Goal: Find contact information: Find contact information

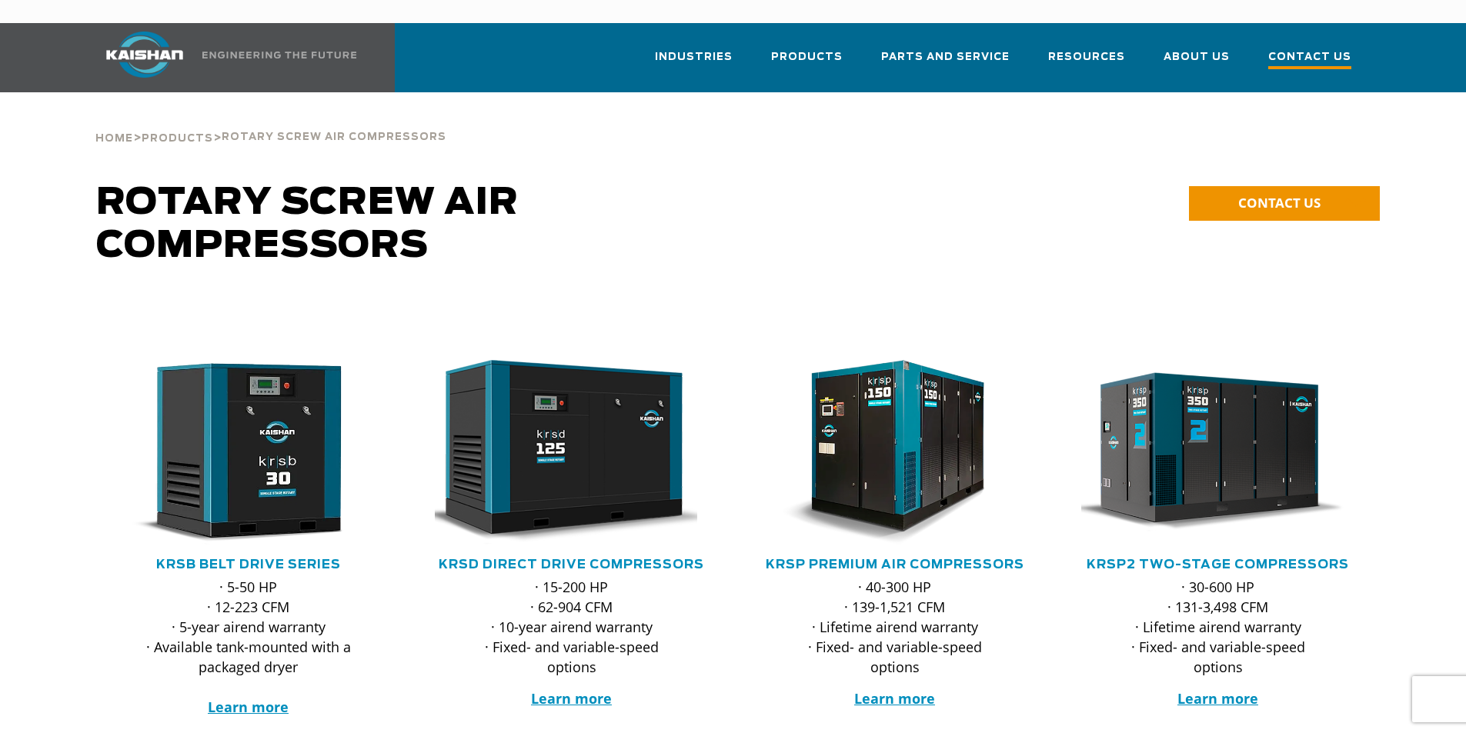
click at [1298, 48] on span "Contact Us" at bounding box center [1309, 58] width 83 height 21
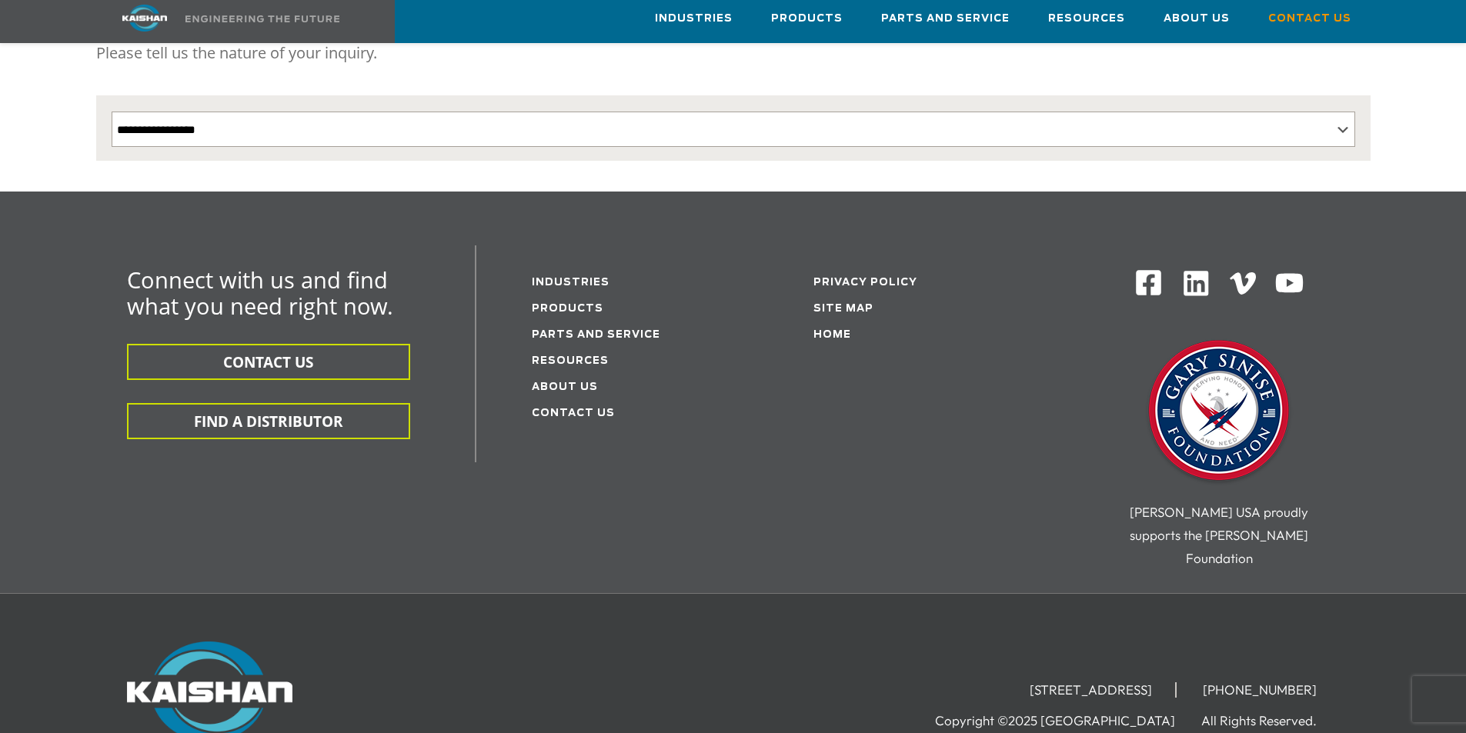
scroll to position [308, 0]
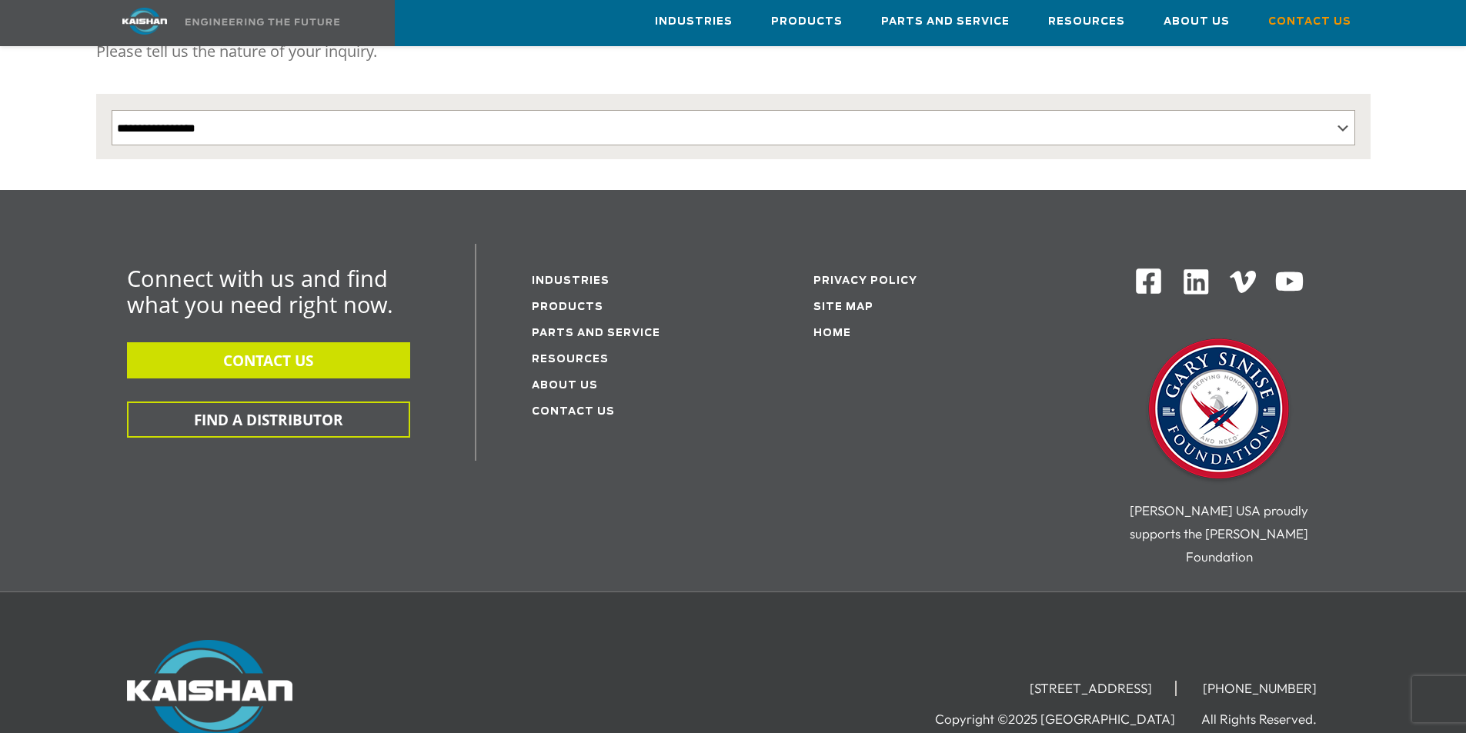
click at [292, 342] on button "CONTACT US" at bounding box center [268, 360] width 283 height 36
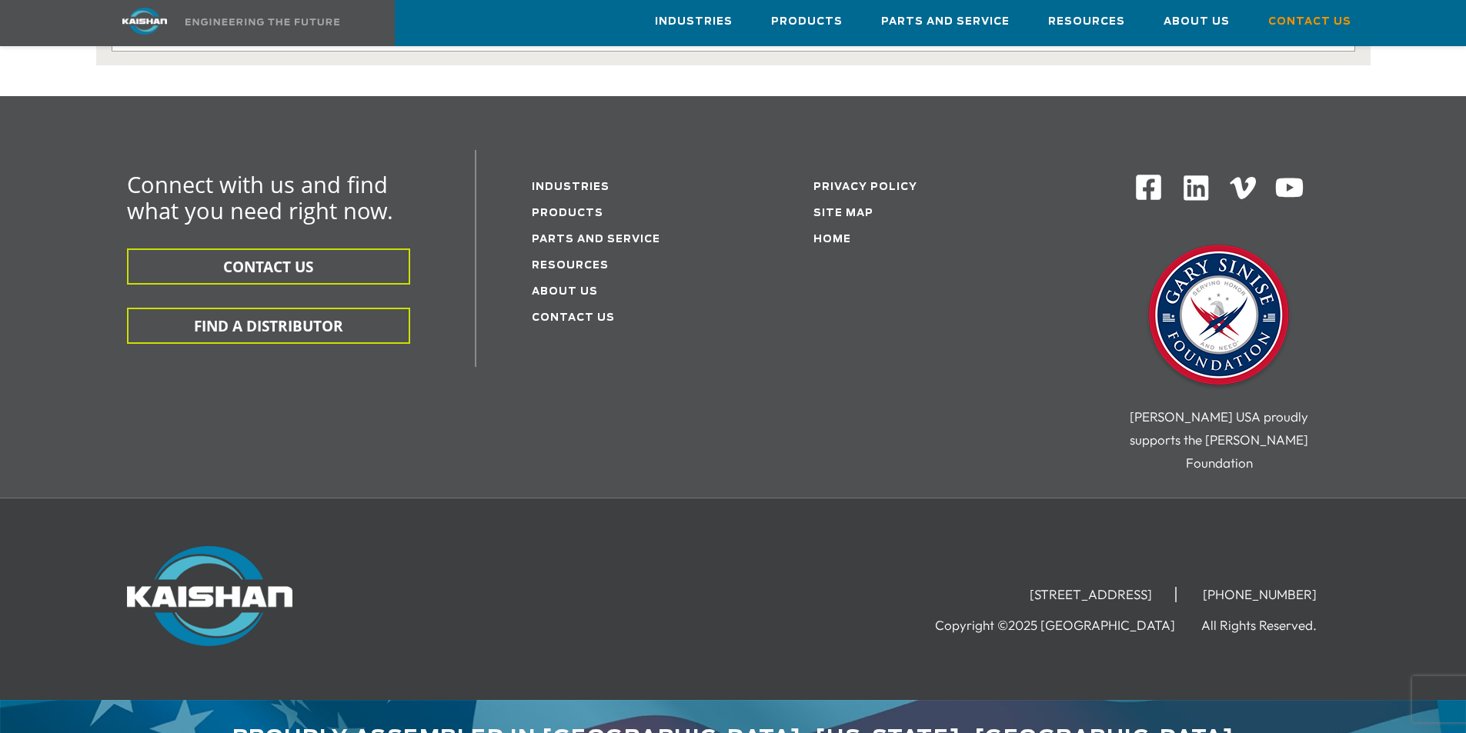
scroll to position [403, 0]
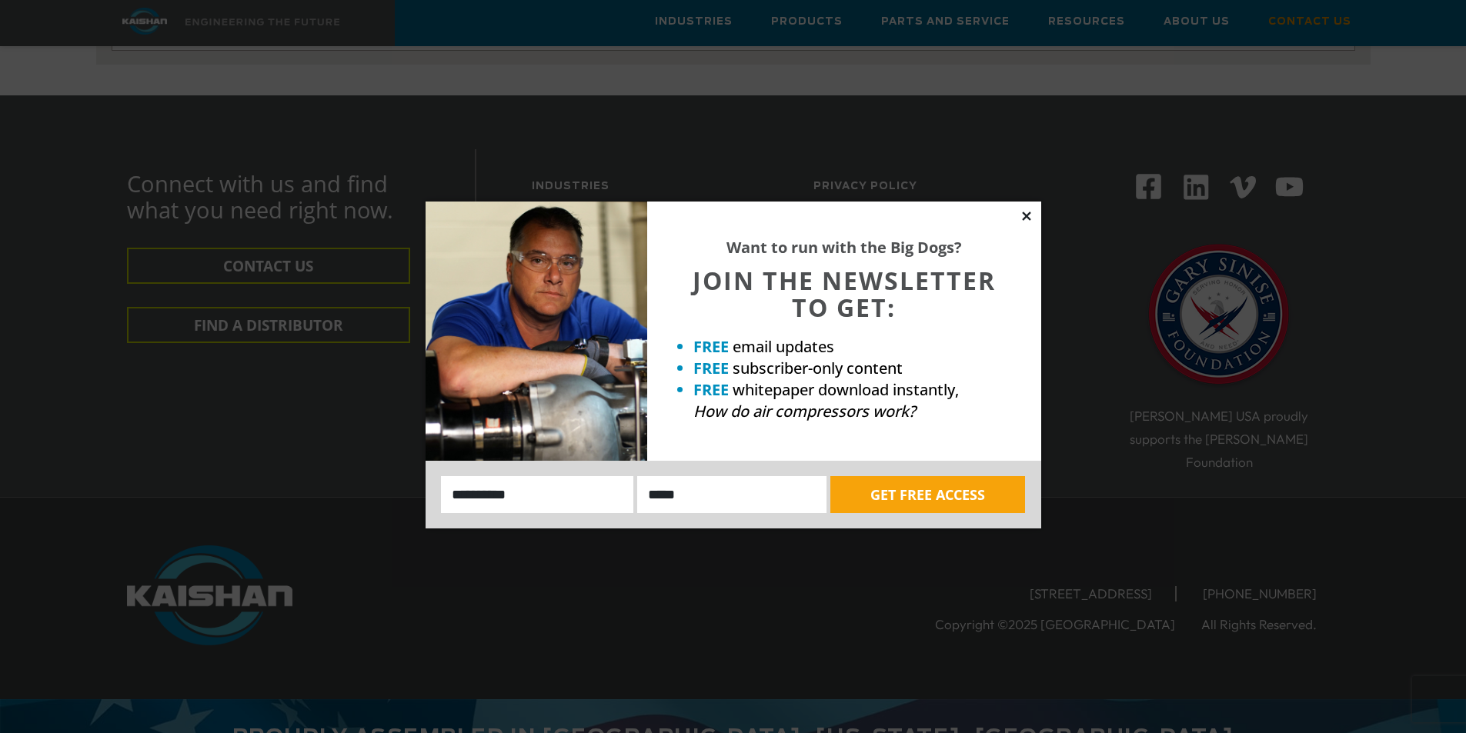
click at [1024, 220] on icon at bounding box center [1026, 216] width 8 height 8
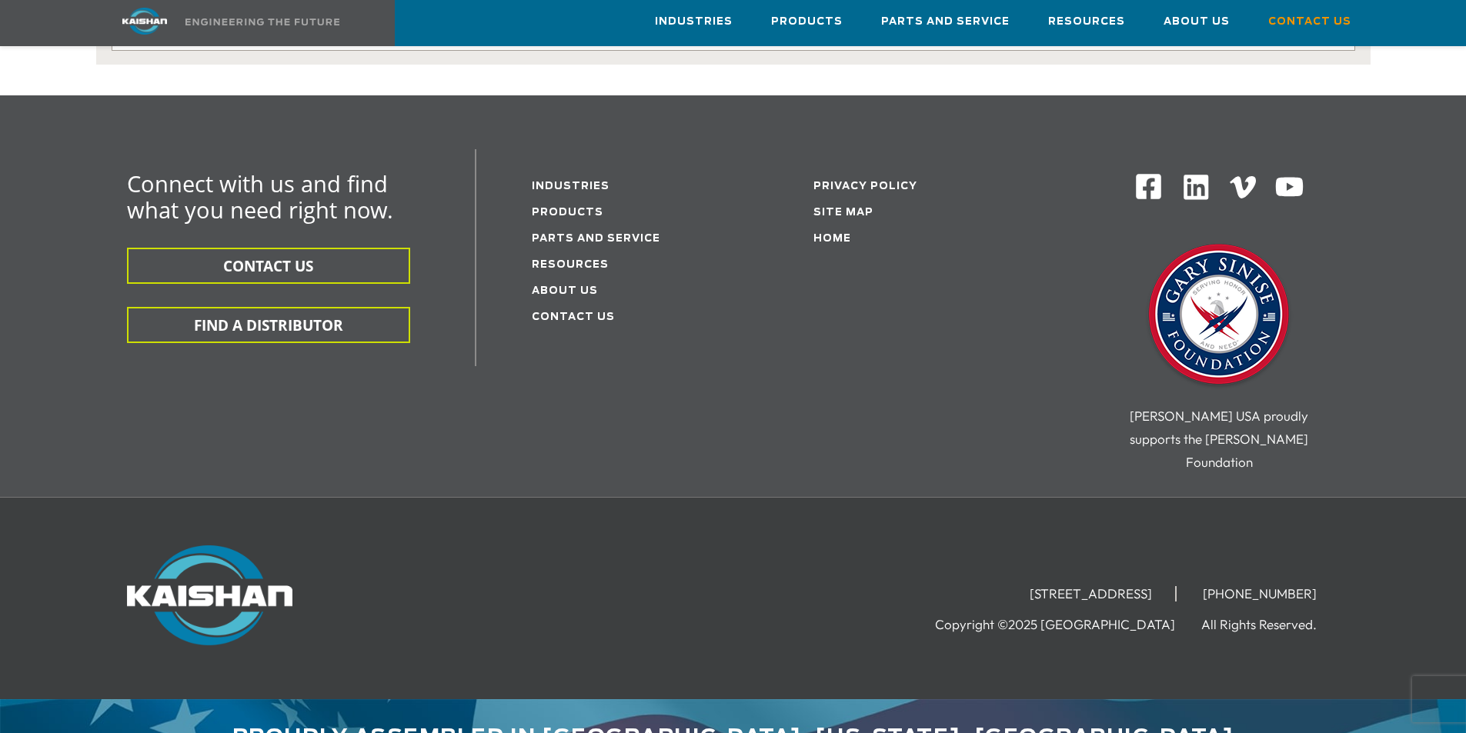
click at [153, 25] on img at bounding box center [144, 21] width 115 height 27
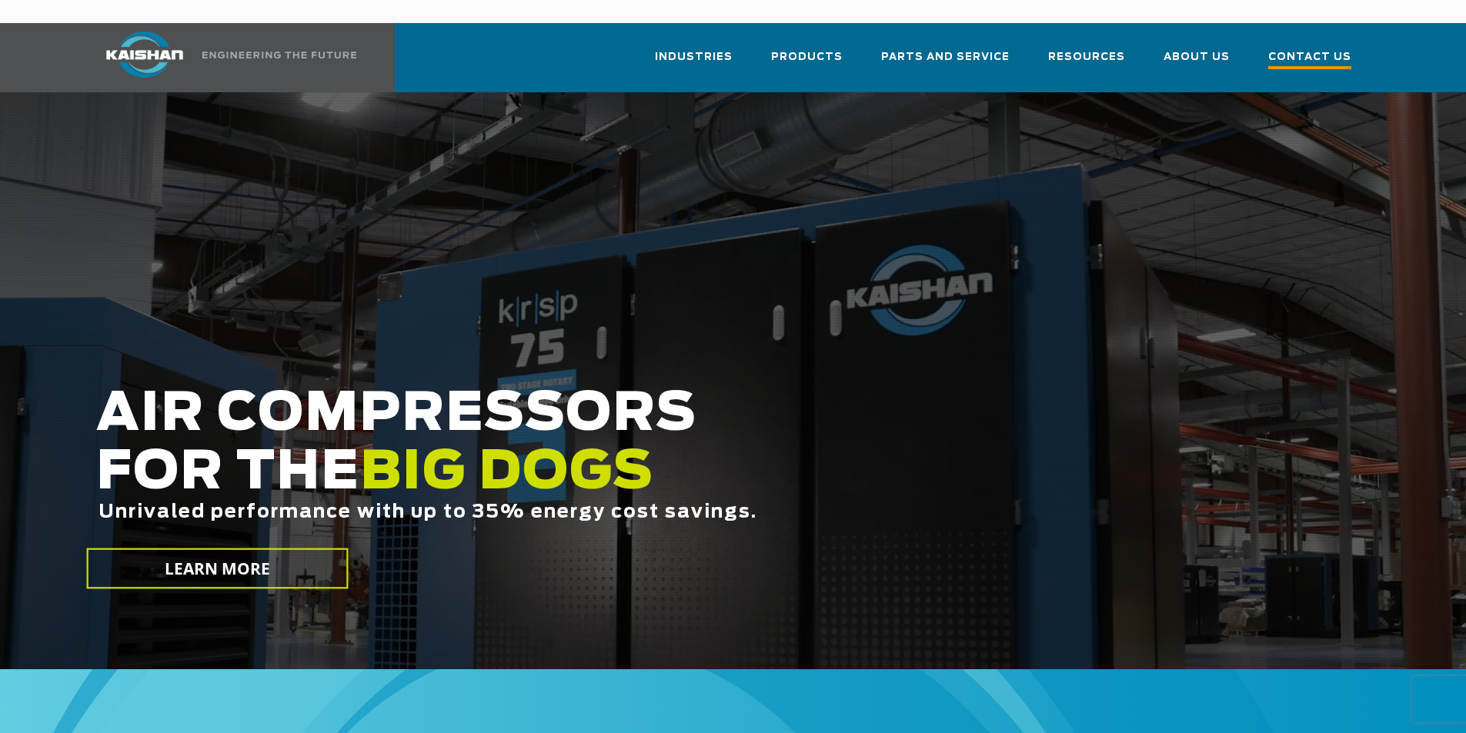
click at [1317, 48] on span "Contact Us" at bounding box center [1309, 58] width 83 height 21
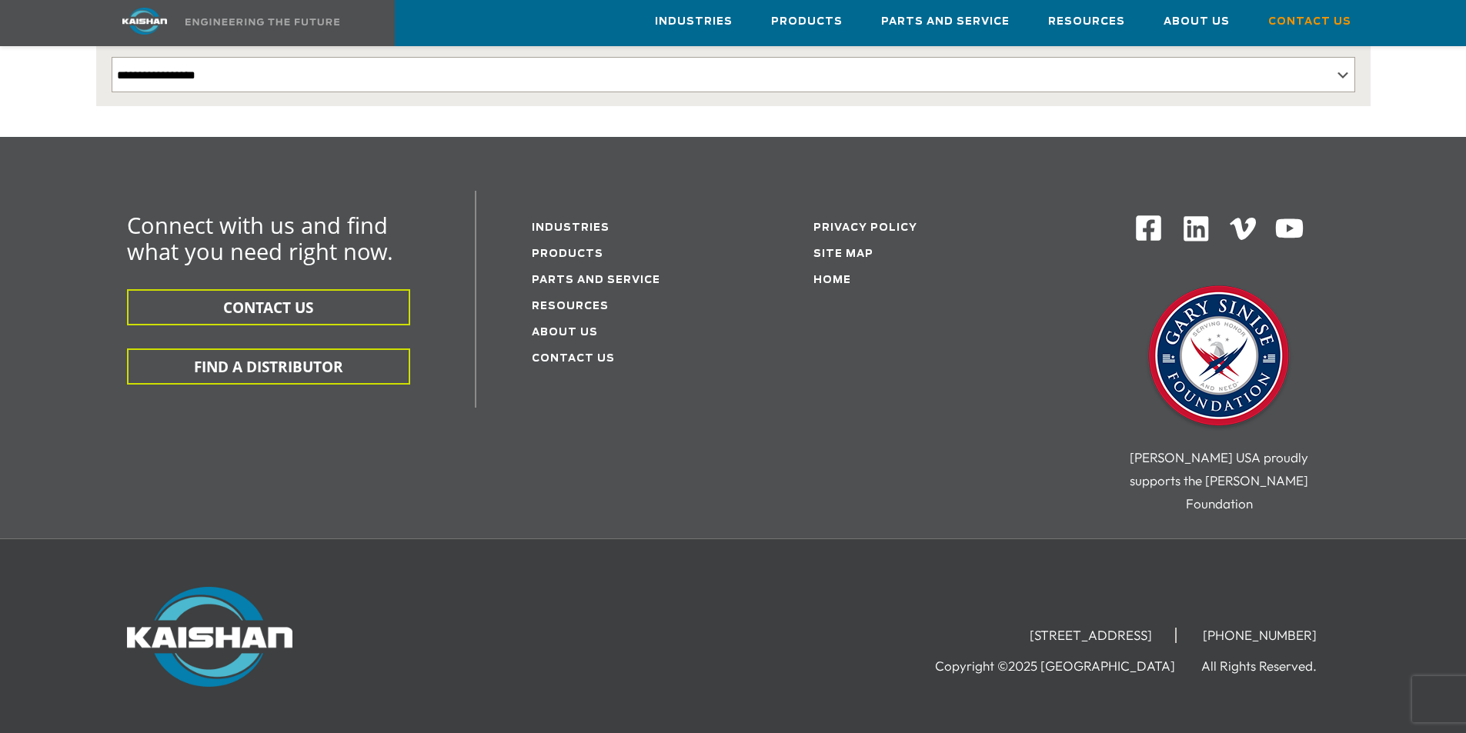
scroll to position [326, 0]
